Goal: Communication & Community: Participate in discussion

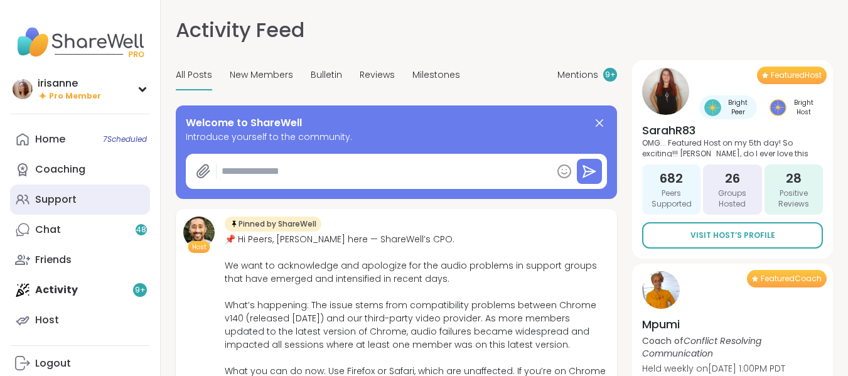
click at [113, 205] on link "Support" at bounding box center [80, 199] width 140 height 30
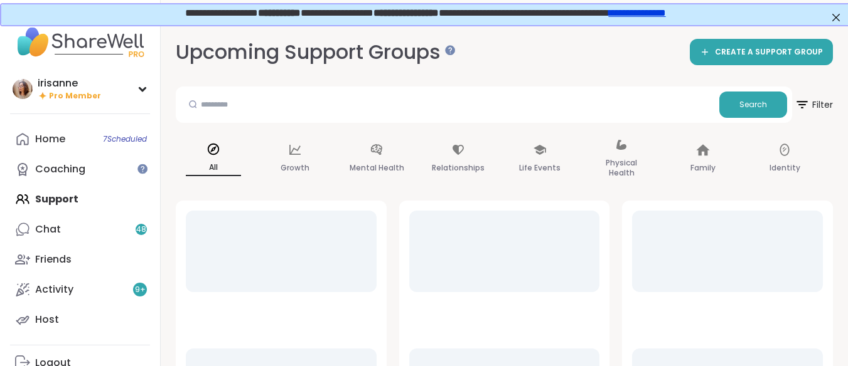
click at [70, 223] on link "Chat 48" at bounding box center [80, 230] width 140 height 30
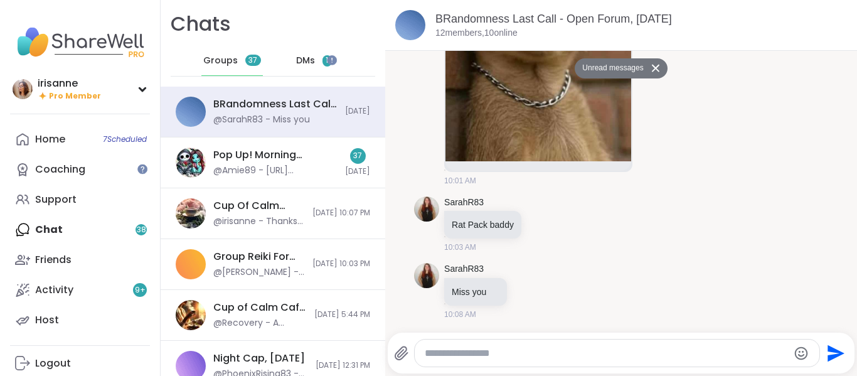
click at [305, 67] on div "DMs 1" at bounding box center [314, 61] width 61 height 30
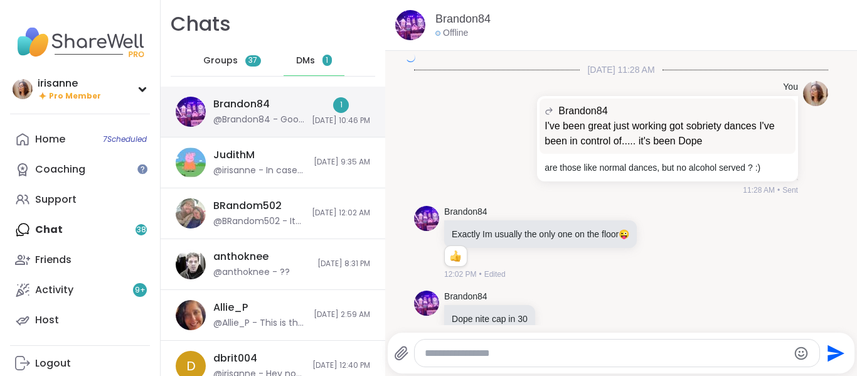
click at [282, 109] on div "Brandon84 @Brandon84 - Good night Iris hope you have a wonderful night just as …" at bounding box center [258, 111] width 91 height 29
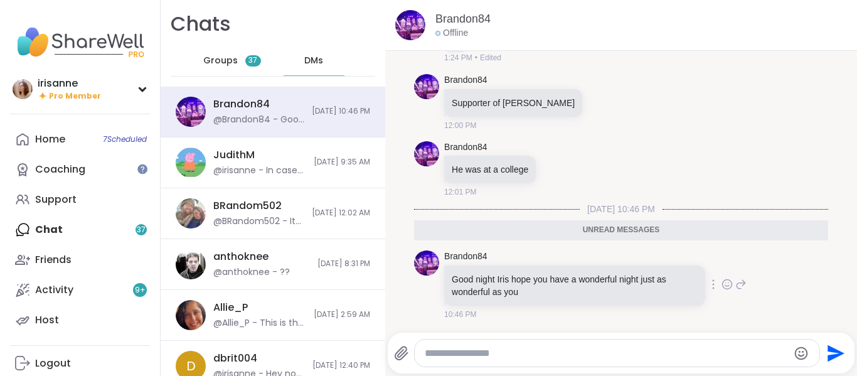
click at [572, 296] on p "Good night Iris hope you have a wonderful night just as wonderful as you" at bounding box center [575, 285] width 246 height 25
click at [708, 286] on div at bounding box center [713, 284] width 11 height 15
click at [722, 284] on icon at bounding box center [727, 284] width 11 height 13
click at [622, 268] on div "Select Reaction: Heart" at bounding box center [627, 264] width 11 height 11
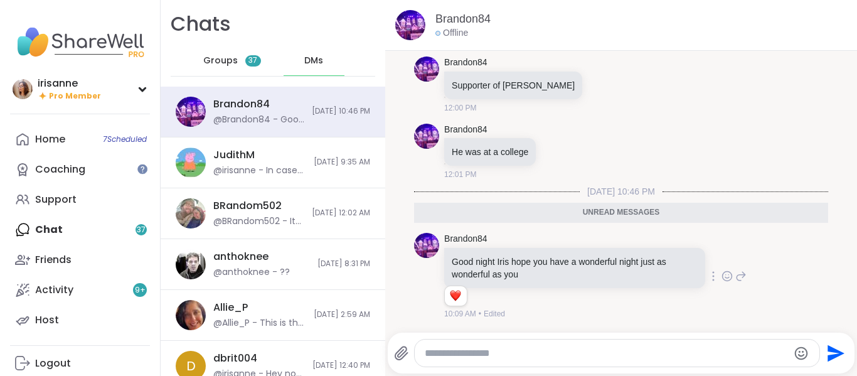
scroll to position [7742, 0]
click at [559, 348] on textarea "Type your message" at bounding box center [607, 353] width 364 height 13
type textarea "*"
type textarea "**********"
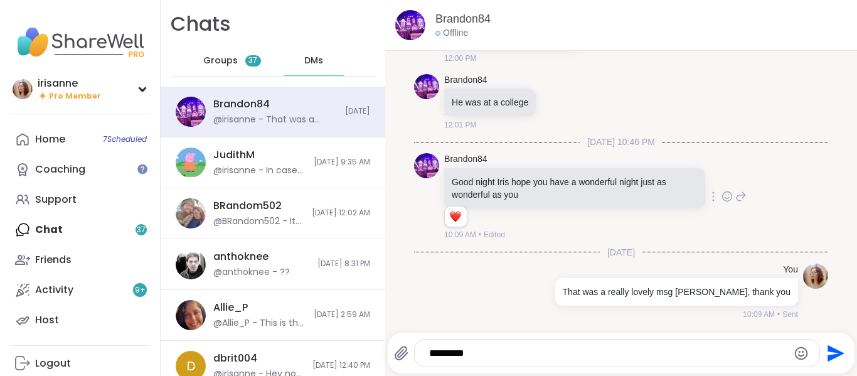
scroll to position [7791, 0]
type textarea "**********"
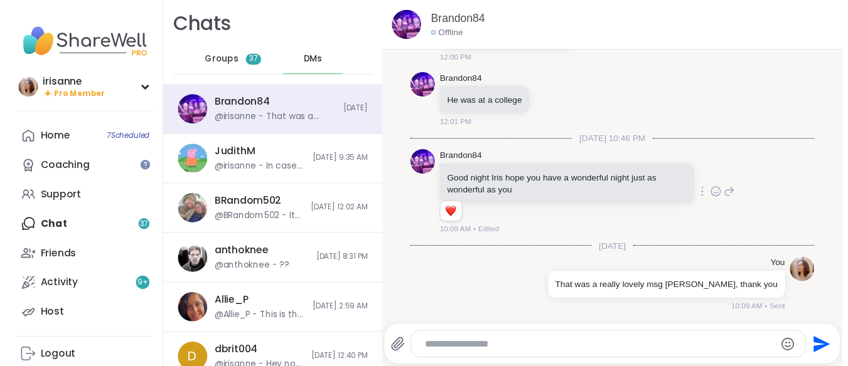
scroll to position [7858, 0]
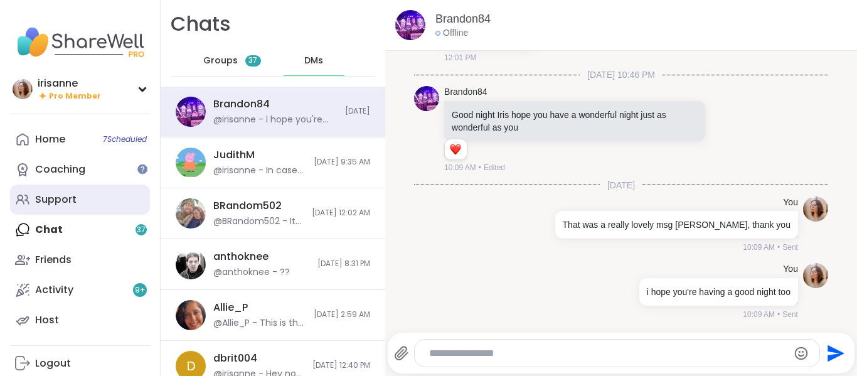
click at [82, 195] on link "Support" at bounding box center [80, 199] width 140 height 30
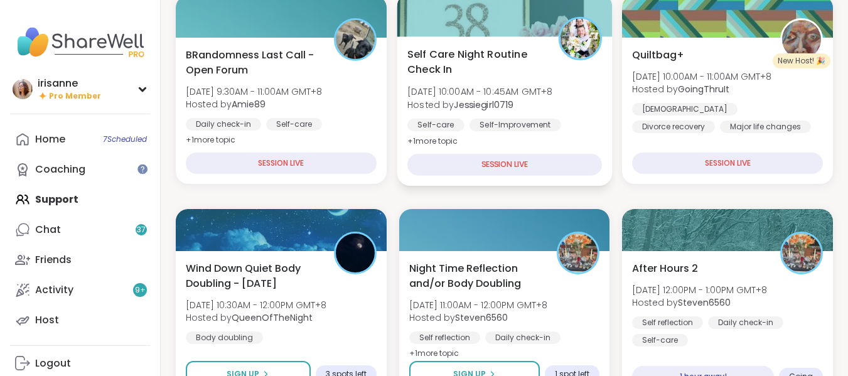
scroll to position [251, 0]
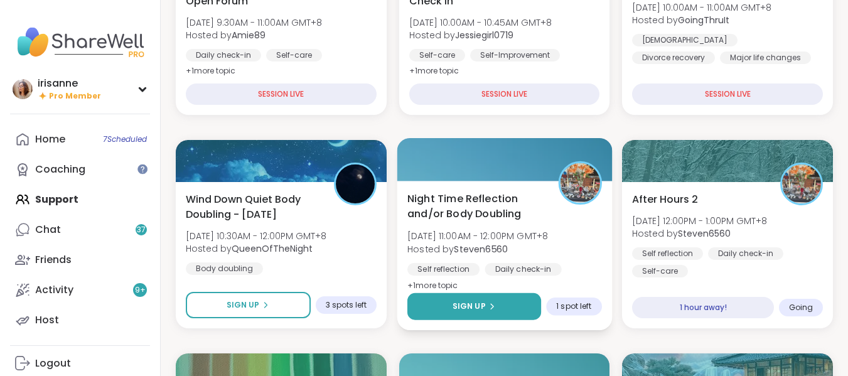
click at [468, 300] on button "Sign Up" at bounding box center [474, 306] width 134 height 27
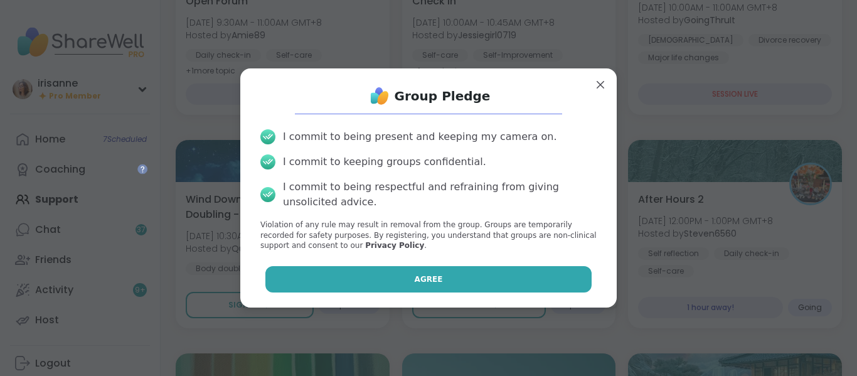
click at [484, 275] on button "Agree" at bounding box center [428, 279] width 327 height 26
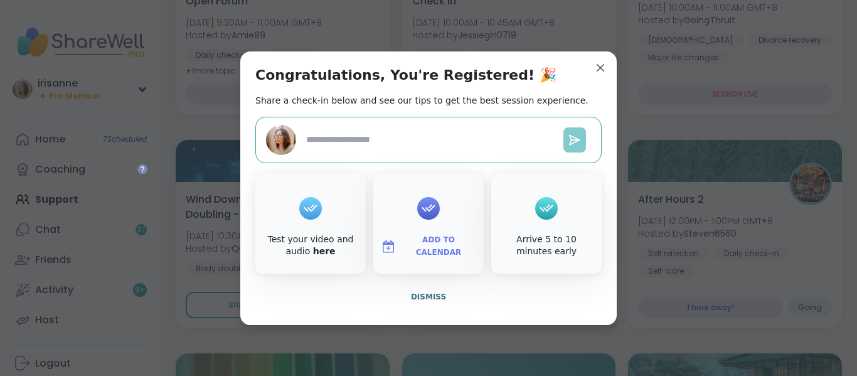
type textarea "*"
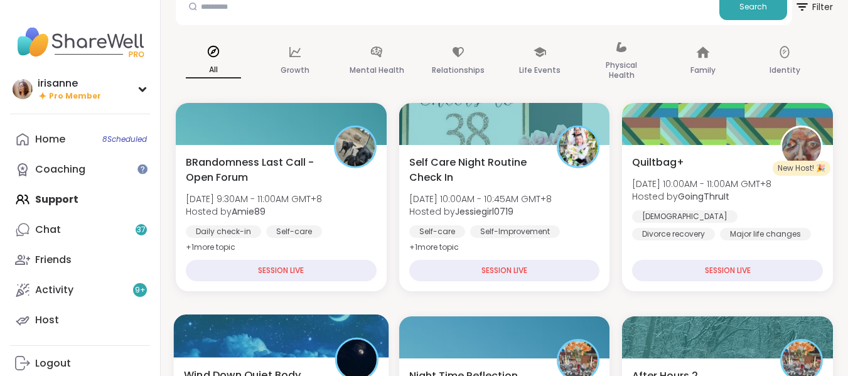
scroll to position [0, 0]
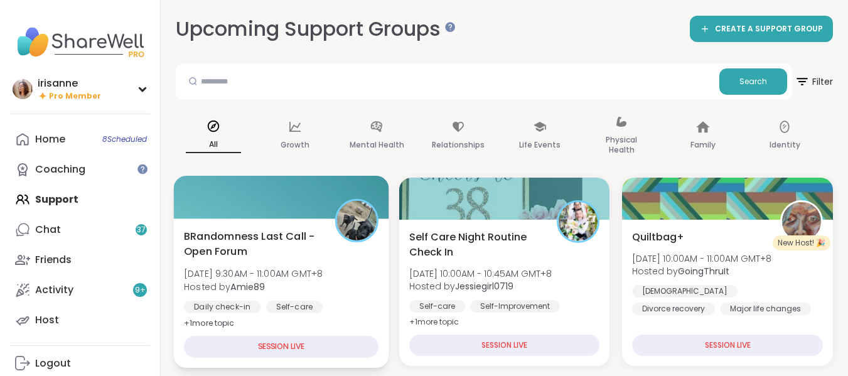
click at [298, 279] on span "[DATE] 9:30AM - 11:00AM GMT+8" at bounding box center [253, 273] width 139 height 13
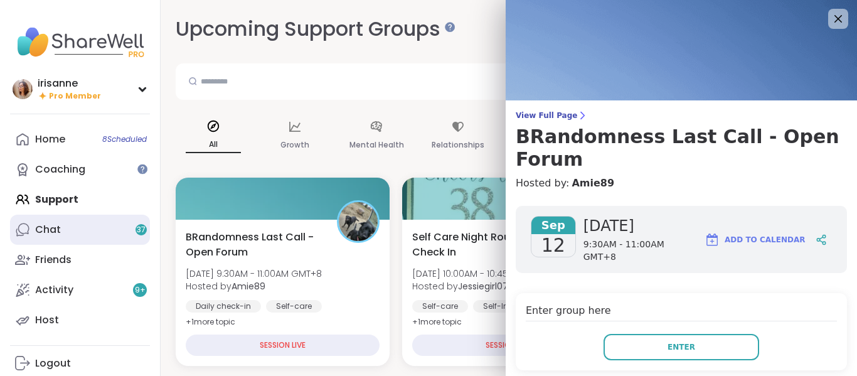
click at [43, 218] on link "Chat 37" at bounding box center [80, 230] width 140 height 30
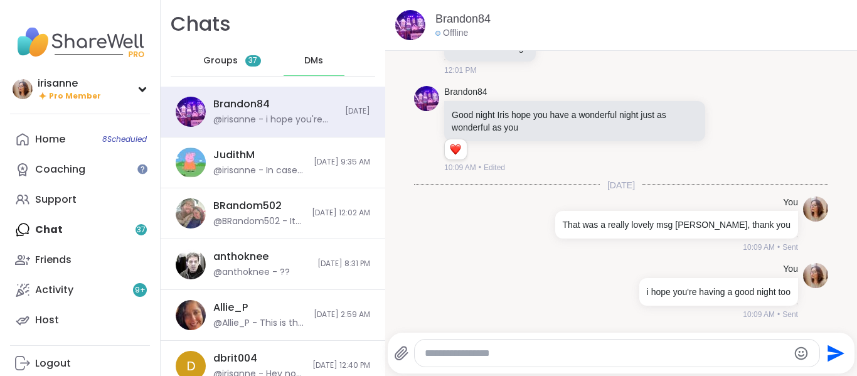
click at [206, 61] on span "Groups" at bounding box center [220, 61] width 35 height 13
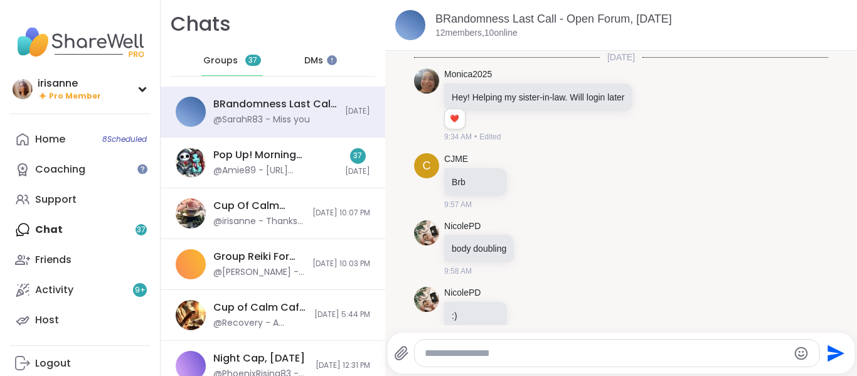
scroll to position [795, 0]
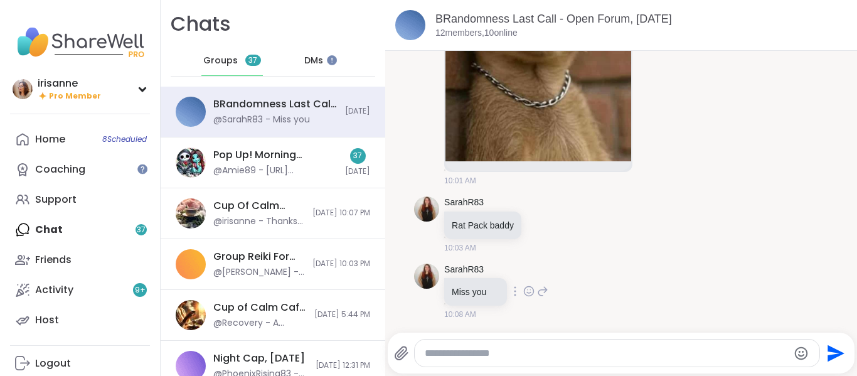
click at [577, 292] on div "SarahR83 Miss you 10:08 AM" at bounding box center [621, 292] width 414 height 67
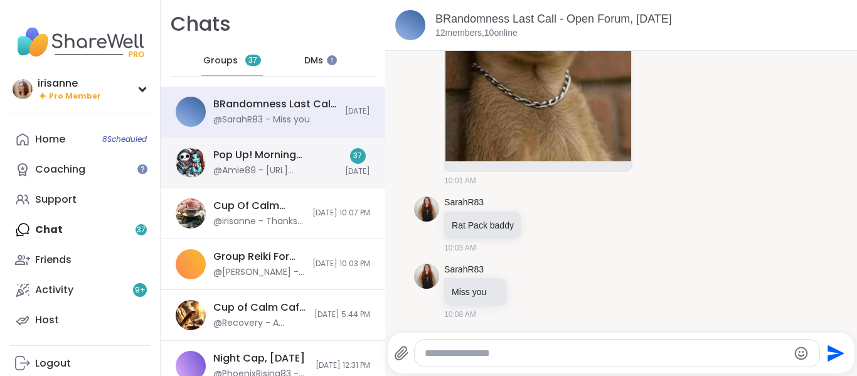
click at [305, 166] on div "@Amie89 - https://sharewellnow.com/session/553ac28e-0783-4b39-89ea-eb62619d15dc" at bounding box center [275, 170] width 124 height 13
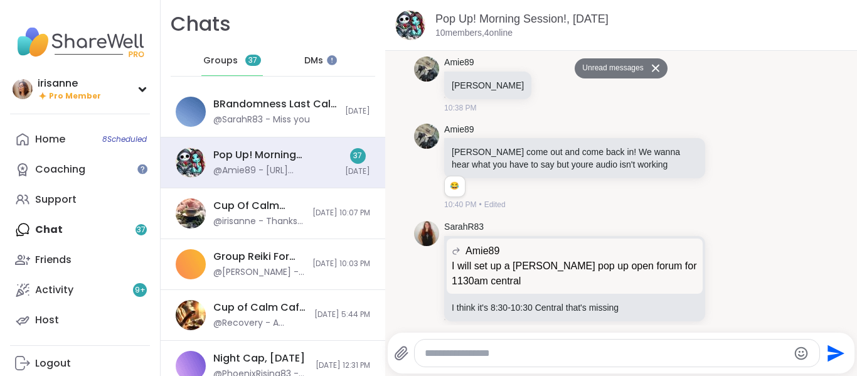
scroll to position [7061, 0]
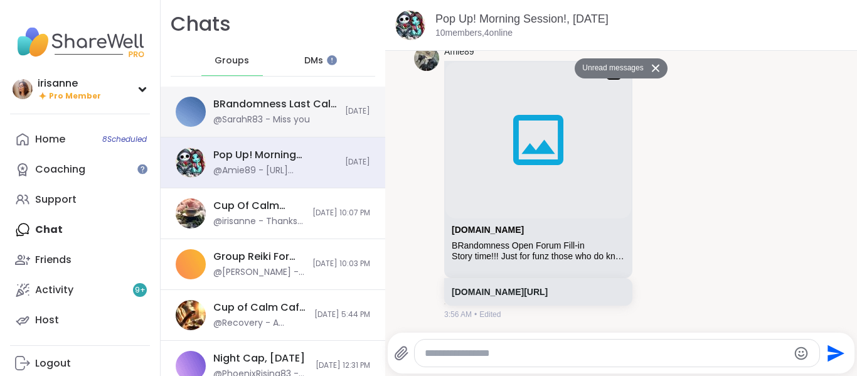
click at [251, 120] on div "@SarahR83 - Miss you" at bounding box center [261, 120] width 97 height 13
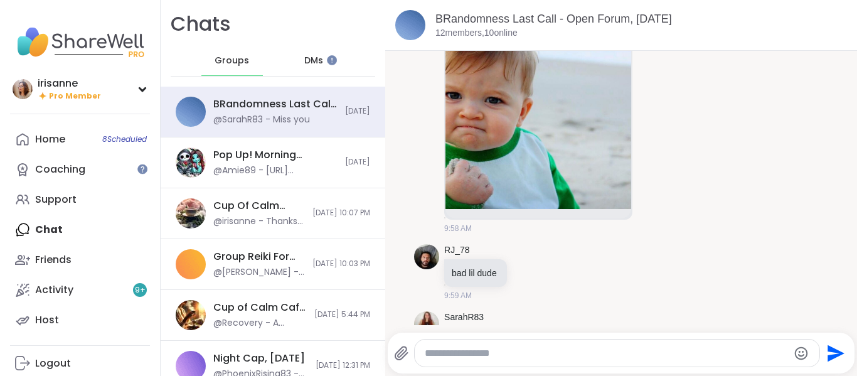
scroll to position [419, 0]
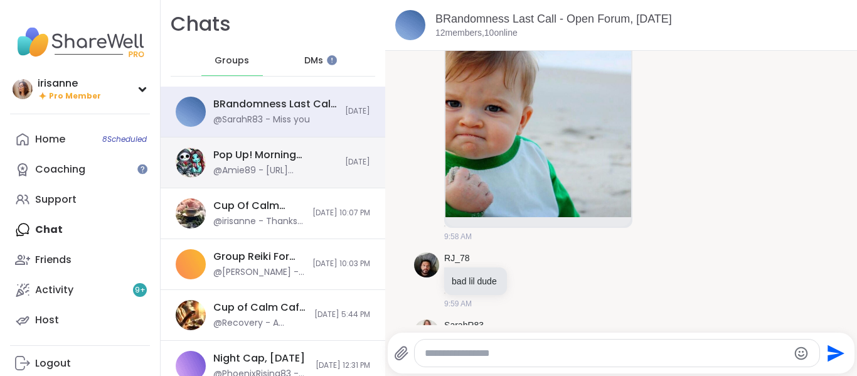
click at [309, 156] on div "Pop Up! Morning Session!, Sep 11" at bounding box center [275, 155] width 124 height 14
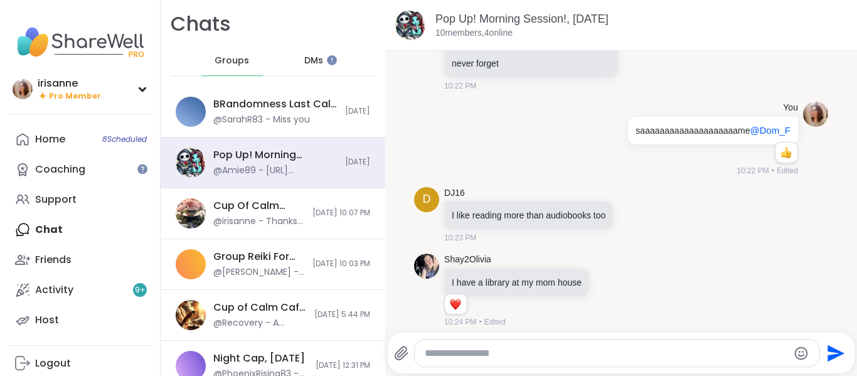
scroll to position [2250, 0]
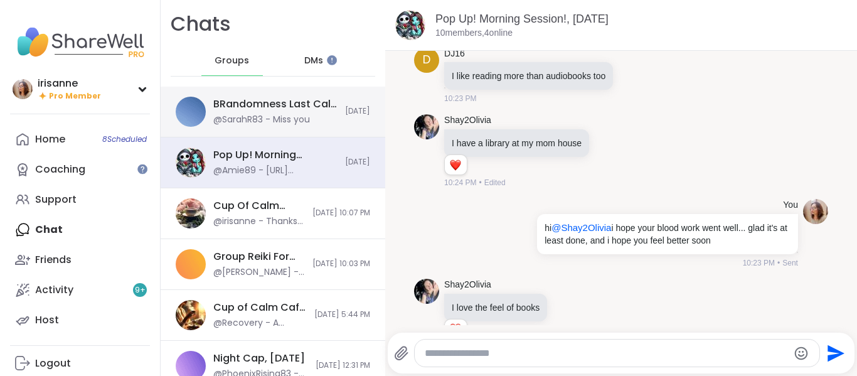
click at [276, 109] on div "BRandomness Last Call - Open Forum, Sep 11" at bounding box center [275, 104] width 124 height 14
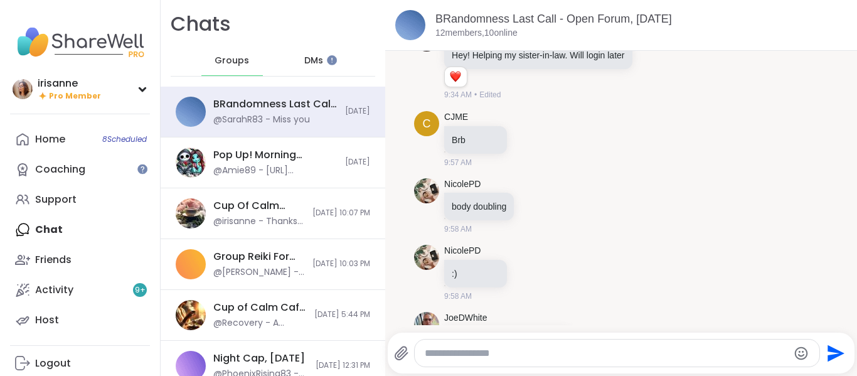
scroll to position [0, 0]
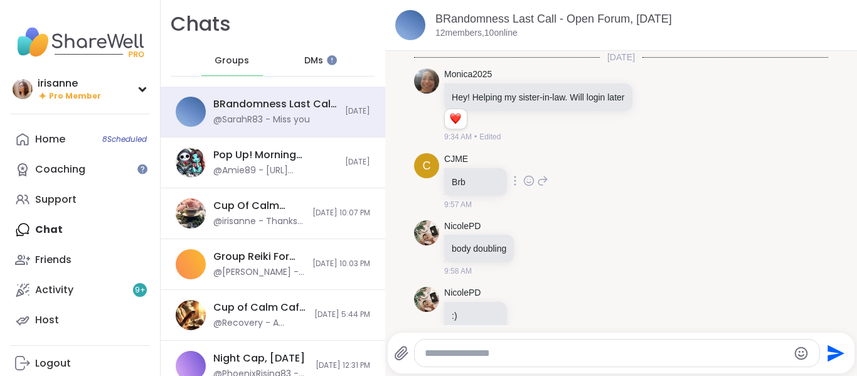
click at [629, 169] on div "C CJME Brb 9:57 AM" at bounding box center [621, 181] width 414 height 67
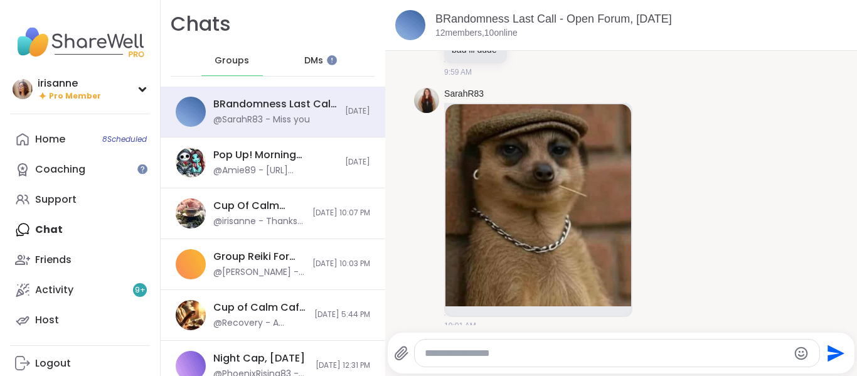
scroll to position [565, 0]
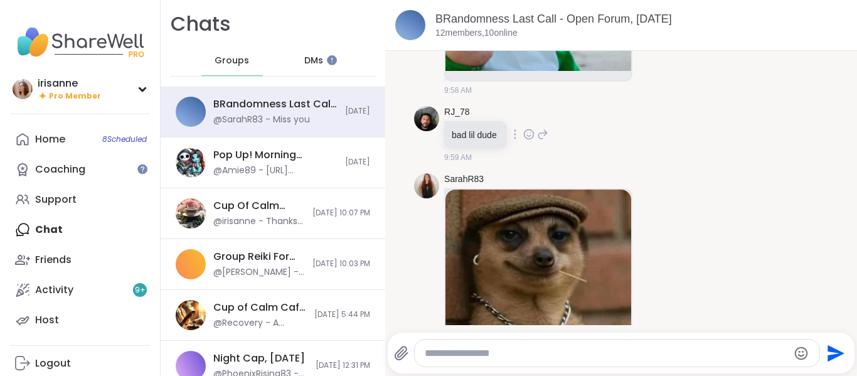
click at [657, 161] on div "RJ_78 bad lil dude 9:59 AM" at bounding box center [621, 134] width 414 height 67
click at [211, 114] on div "BRandomness Last Call - Open Forum, Sep 11 @SarahR83 - Miss you Today" at bounding box center [273, 112] width 225 height 51
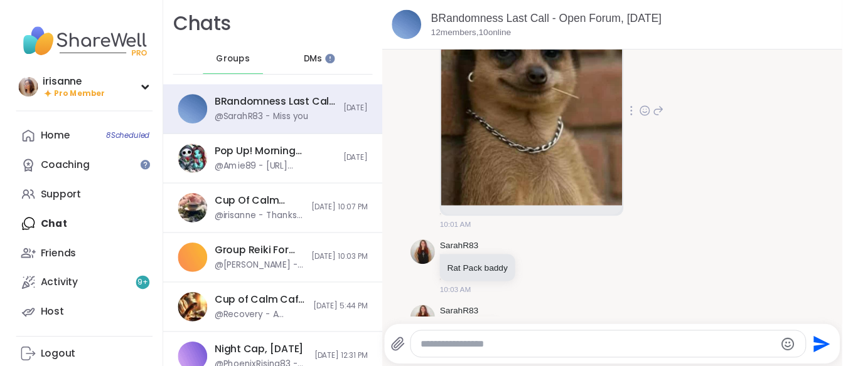
scroll to position [831, 0]
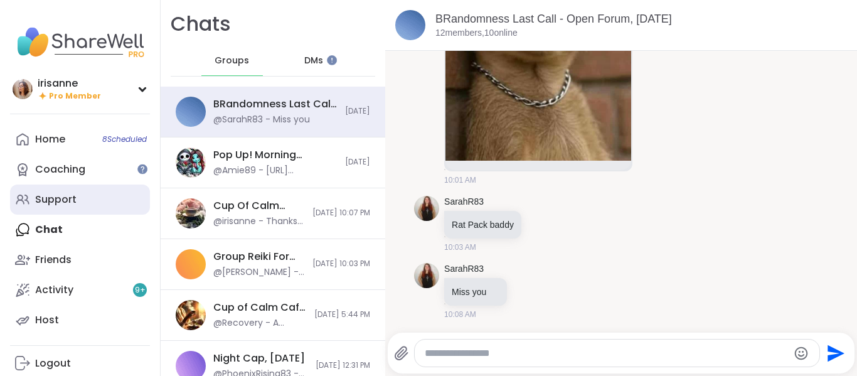
click at [70, 207] on link "Support" at bounding box center [80, 199] width 140 height 30
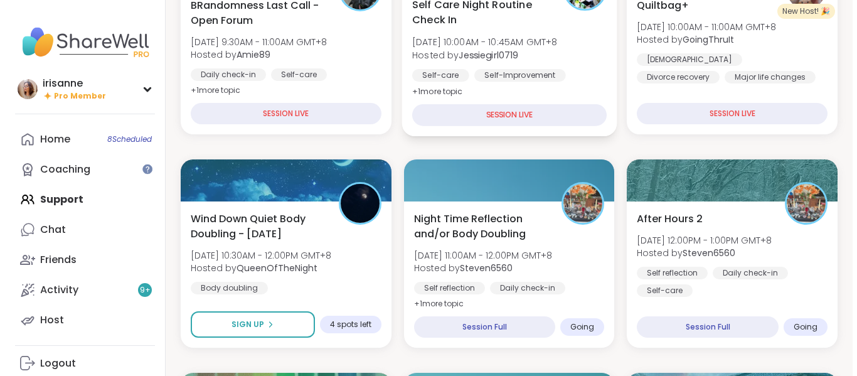
scroll to position [251, 0]
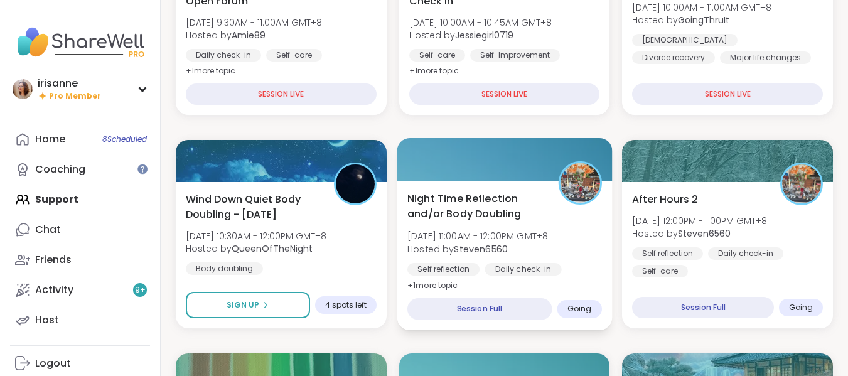
click at [567, 210] on div "Night Time Reflection and/or Body Doubling Fri, Sep 12 | 11:00AM - 12:00PM GMT+…" at bounding box center [504, 242] width 195 height 102
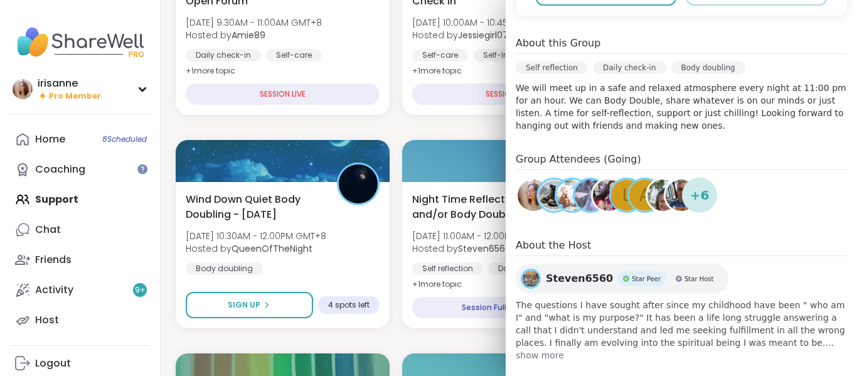
scroll to position [365, 0]
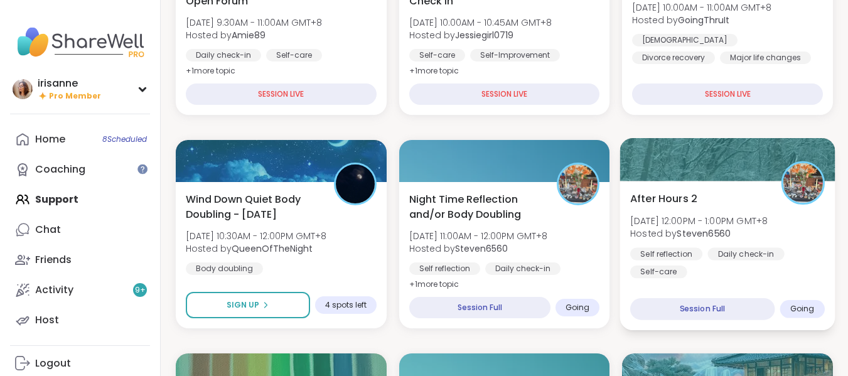
click at [724, 228] on b "Steven6560" at bounding box center [704, 233] width 54 height 13
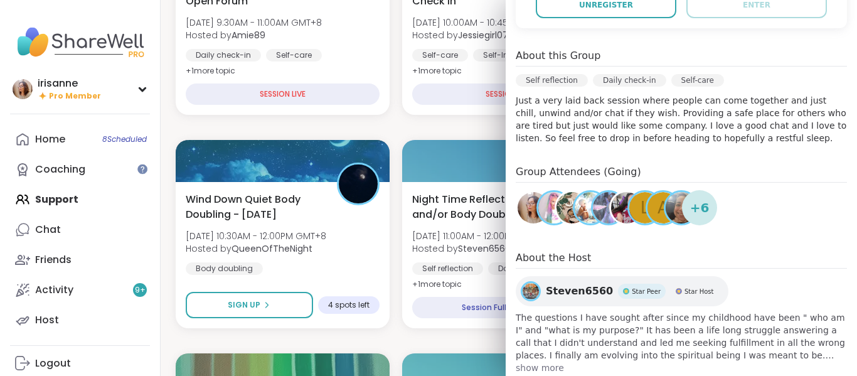
scroll to position [342, 0]
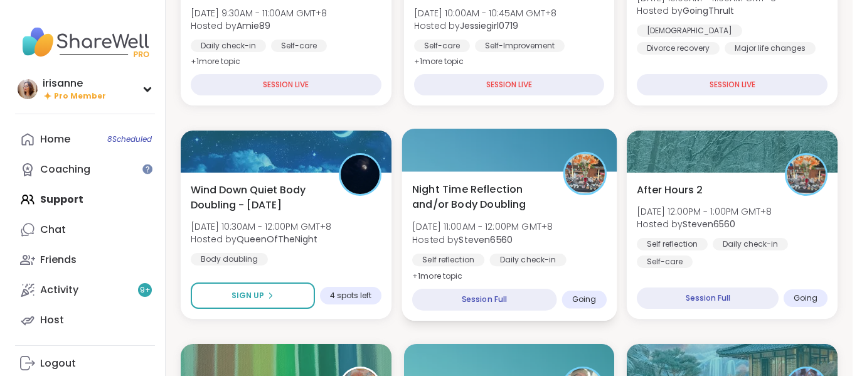
scroll to position [439, 0]
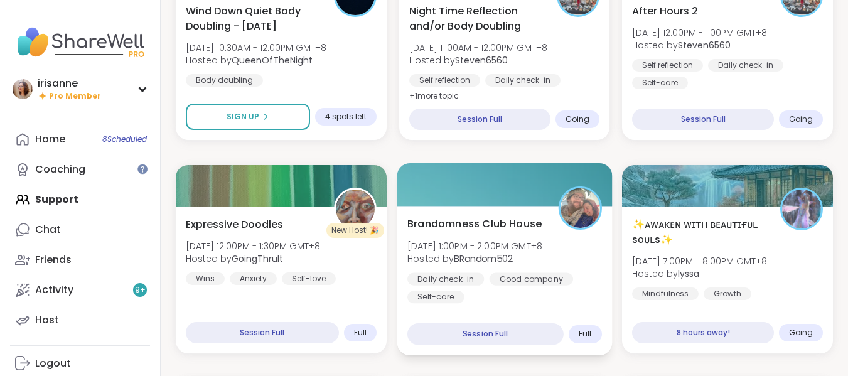
click at [461, 201] on div at bounding box center [504, 184] width 215 height 43
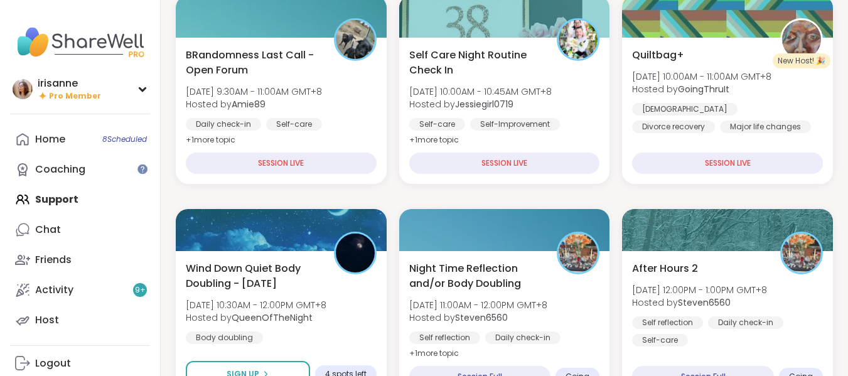
scroll to position [126, 0]
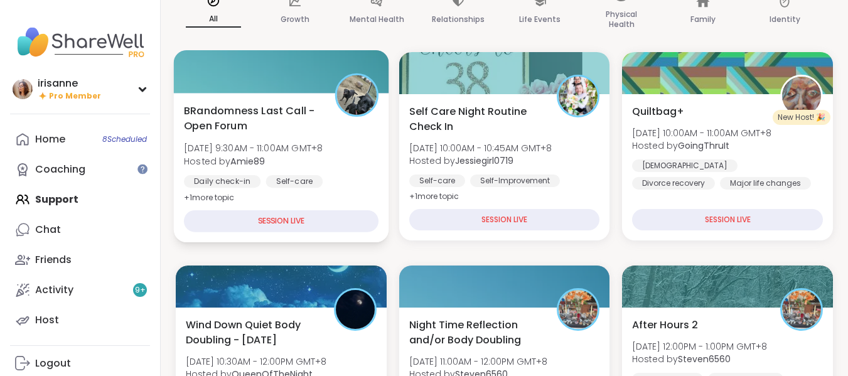
click at [274, 179] on div "Self-care" at bounding box center [294, 181] width 57 height 13
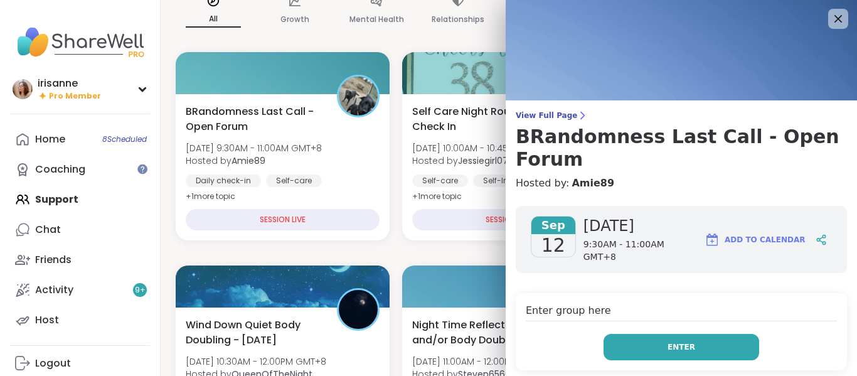
click at [637, 334] on button "Enter" at bounding box center [682, 347] width 156 height 26
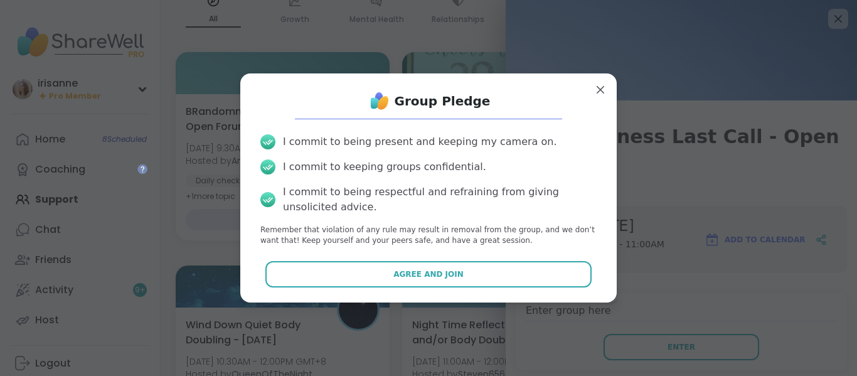
click at [400, 301] on div "Group Pledge I commit to being present and keeping my camera on. I commit to ke…" at bounding box center [428, 187] width 377 height 228
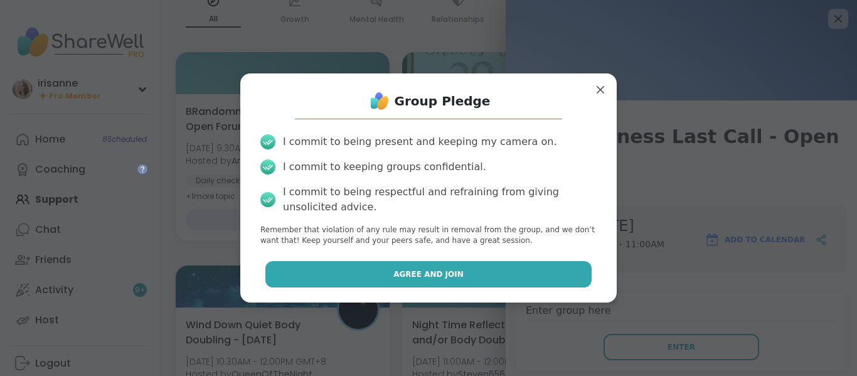
click at [407, 276] on span "Agree and Join" at bounding box center [428, 274] width 70 height 11
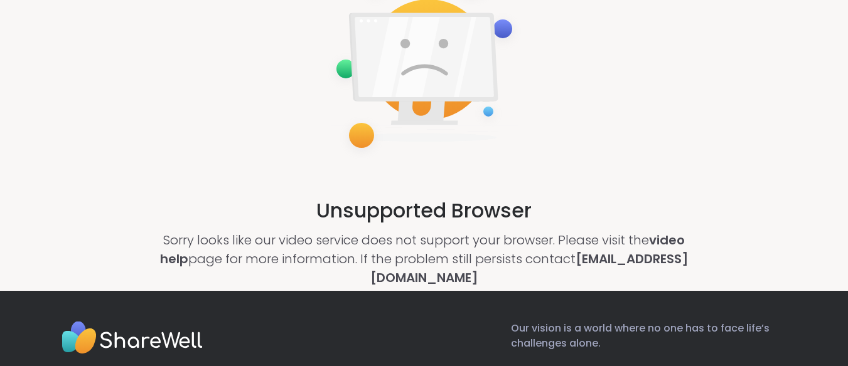
scroll to position [126, 0]
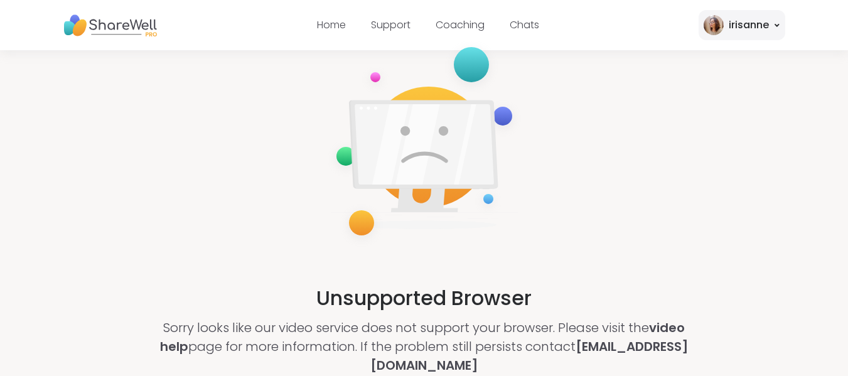
click at [127, 29] on img at bounding box center [110, 25] width 94 height 35
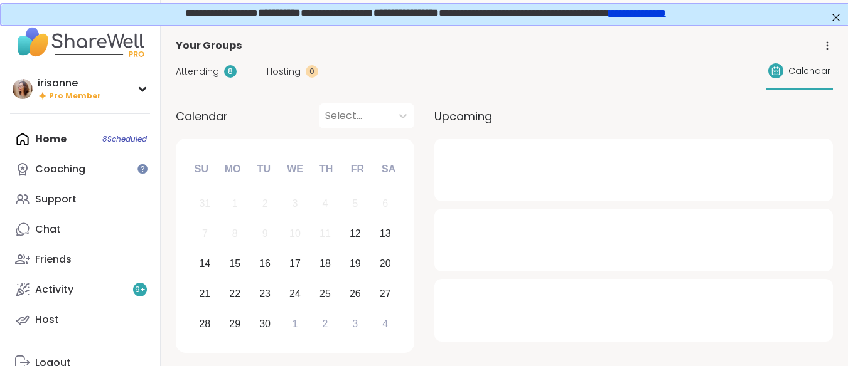
click at [82, 141] on div "Home 8 Scheduled Coaching Support Chat Friends Activity 9 + Host" at bounding box center [80, 229] width 140 height 211
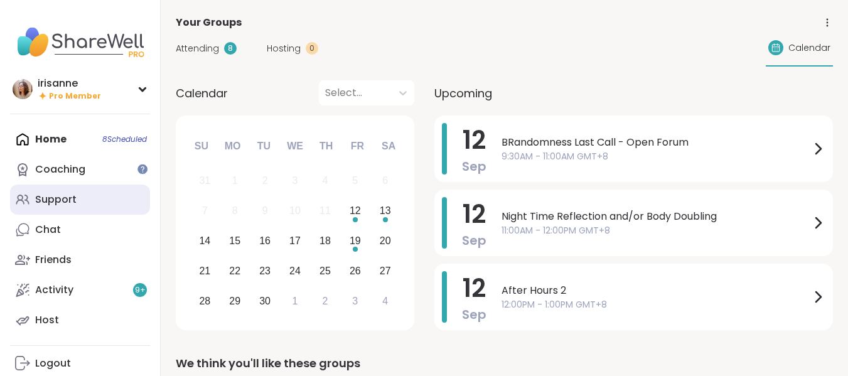
click at [45, 193] on div "Support" at bounding box center [55, 200] width 41 height 14
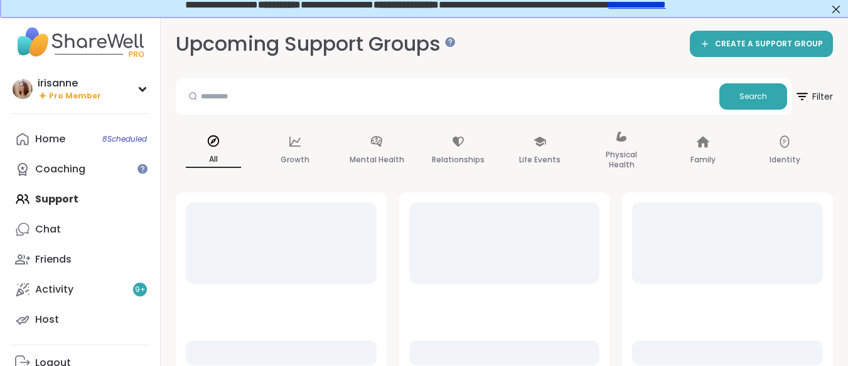
scroll to position [63, 0]
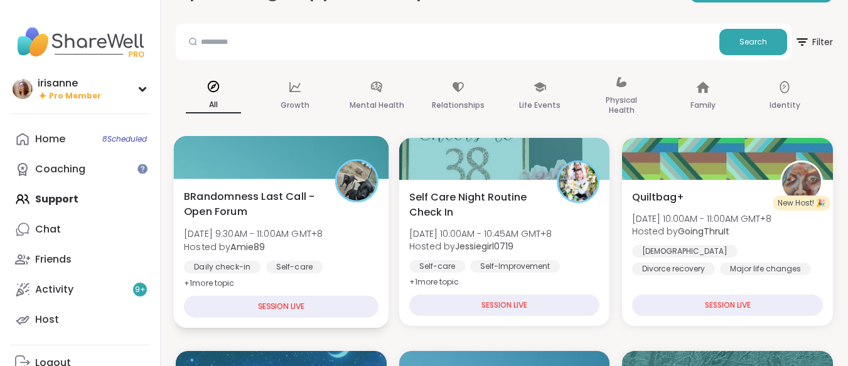
click at [201, 228] on span "[DATE] 9:30AM - 11:00AM GMT+8" at bounding box center [253, 234] width 139 height 13
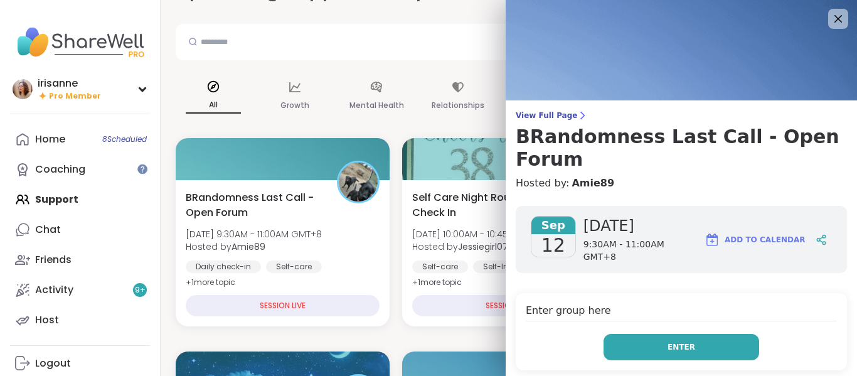
click at [633, 334] on button "Enter" at bounding box center [682, 347] width 156 height 26
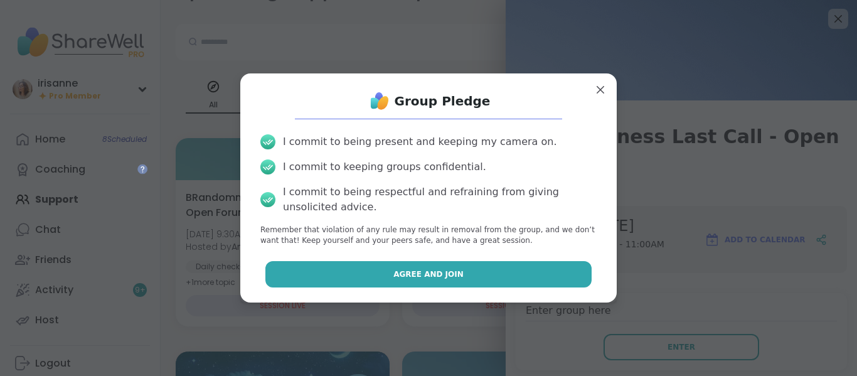
click at [492, 272] on button "Agree and Join" at bounding box center [428, 274] width 327 height 26
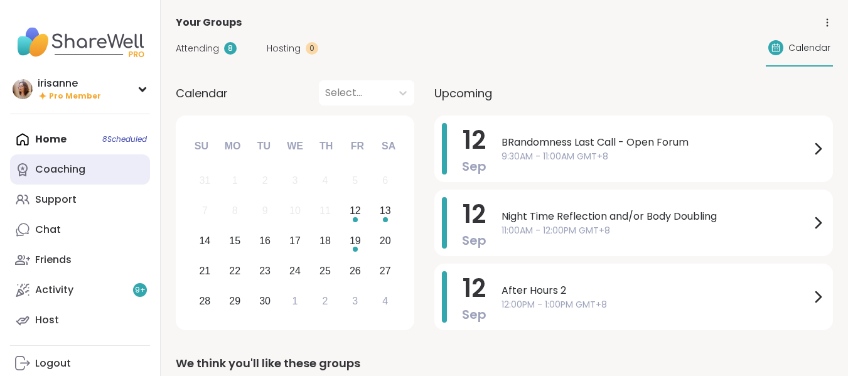
click at [68, 181] on link "Coaching" at bounding box center [80, 169] width 140 height 30
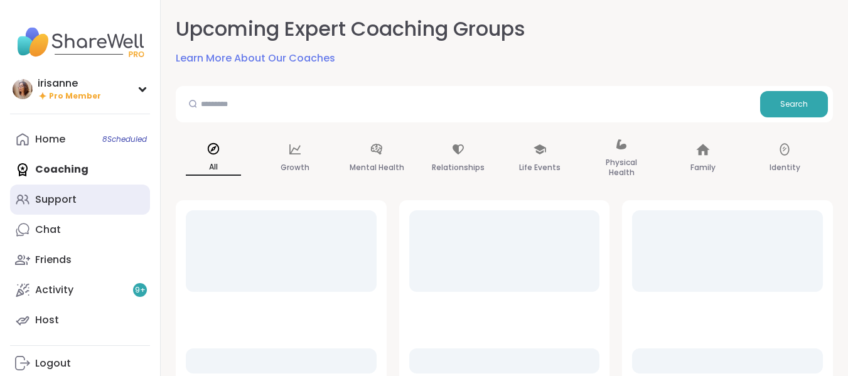
click at [65, 196] on div "Support" at bounding box center [55, 200] width 41 height 14
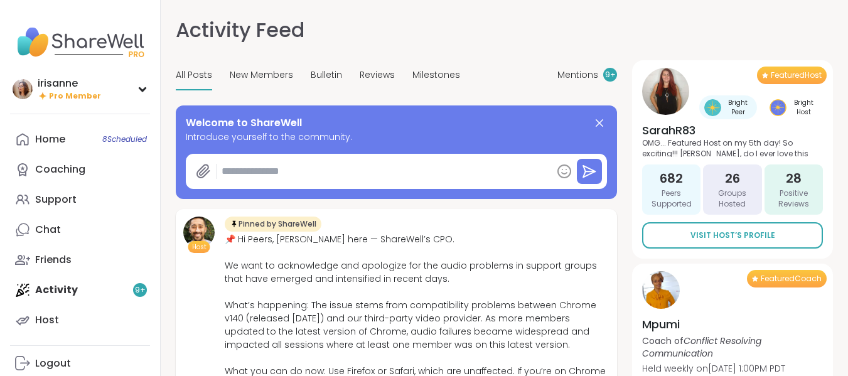
click at [70, 191] on link "Support" at bounding box center [80, 199] width 140 height 30
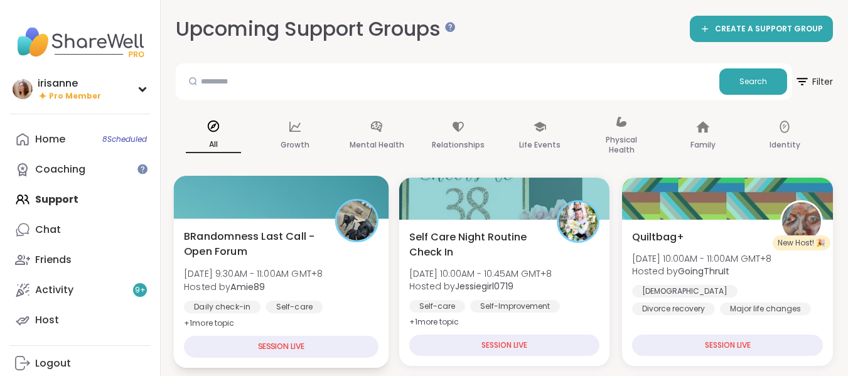
click at [250, 244] on span "BRandomness Last Call - Open Forum" at bounding box center [252, 243] width 137 height 31
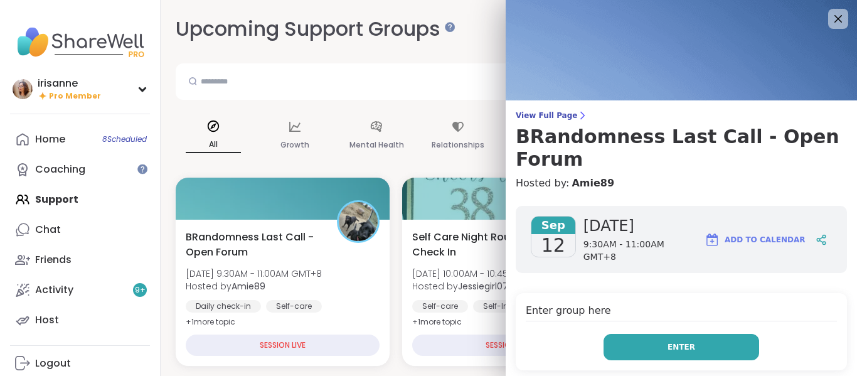
click at [695, 334] on button "Enter" at bounding box center [682, 347] width 156 height 26
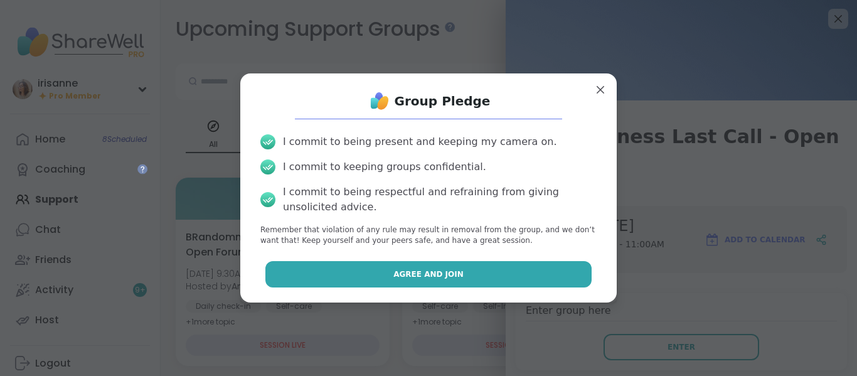
click at [553, 282] on button "Agree and Join" at bounding box center [428, 274] width 327 height 26
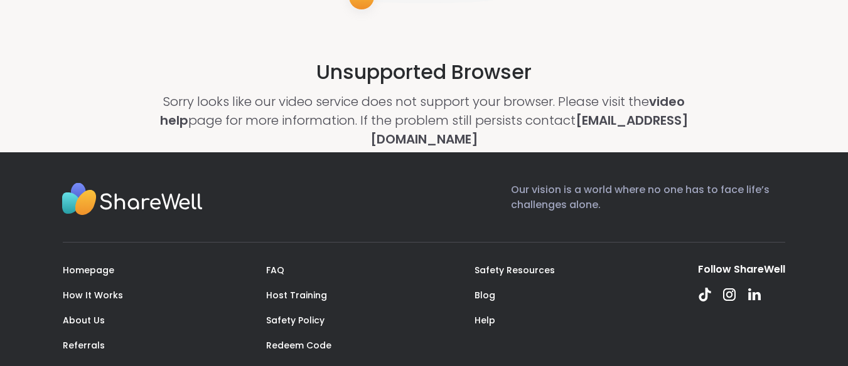
scroll to position [251, 0]
